Goal: Transaction & Acquisition: Purchase product/service

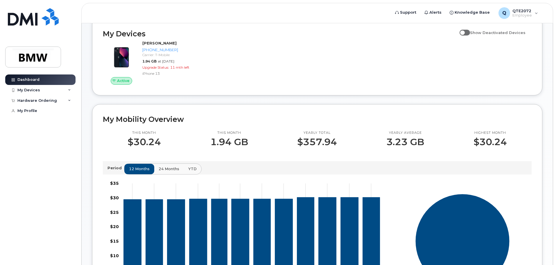
scroll to position [29, 0]
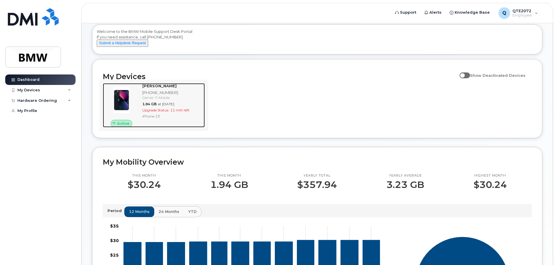
click at [171, 112] on span "11 mth left" at bounding box center [179, 110] width 19 height 4
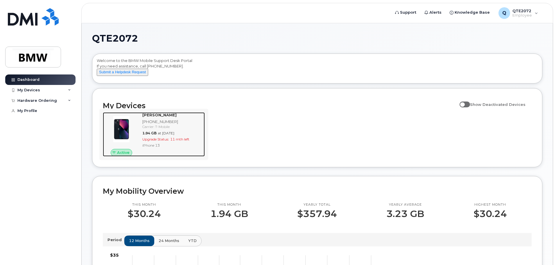
click at [122, 130] on img at bounding box center [122, 129] width 28 height 28
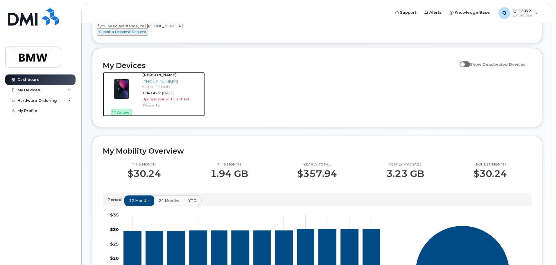
scroll to position [116, 0]
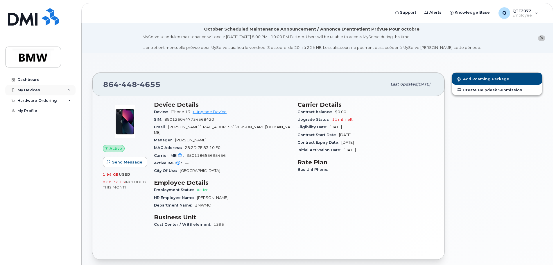
click at [68, 89] on icon at bounding box center [69, 90] width 3 height 3
click at [65, 135] on div "Hardware Ordering" at bounding box center [40, 132] width 70 height 10
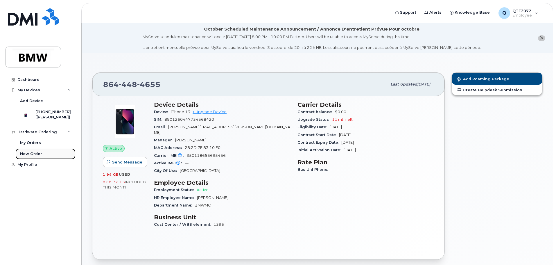
click at [36, 155] on div "New Order" at bounding box center [31, 153] width 22 height 5
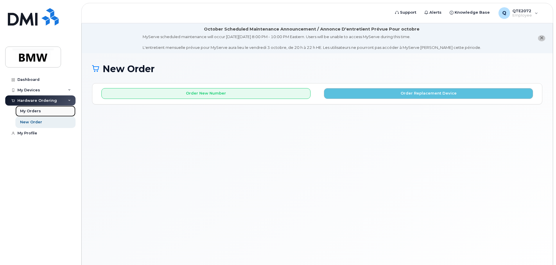
click at [28, 111] on div "My Orders" at bounding box center [30, 110] width 21 height 5
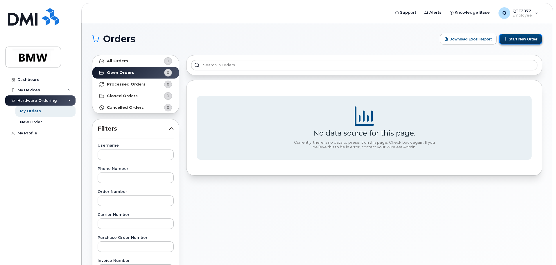
click at [530, 37] on button "Start New Order" at bounding box center [520, 39] width 43 height 11
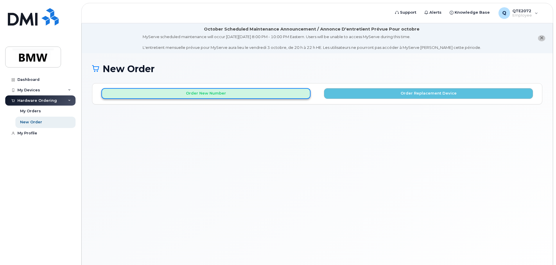
click at [201, 95] on button "Order New Number" at bounding box center [205, 93] width 209 height 11
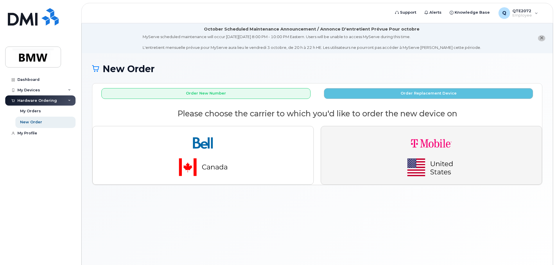
click at [444, 159] on img "button" at bounding box center [431, 155] width 81 height 49
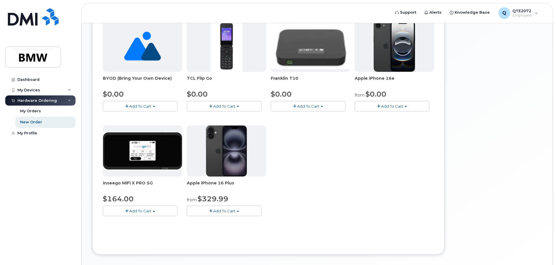
scroll to position [174, 0]
